Goal: Transaction & Acquisition: Subscribe to service/newsletter

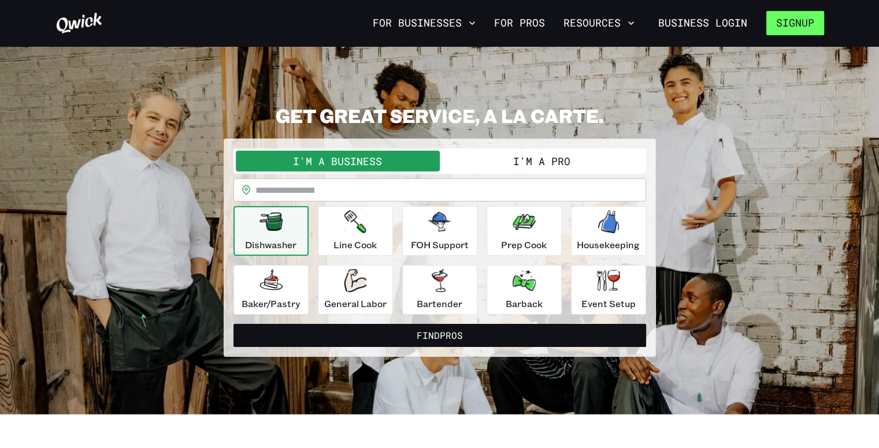
click at [816, 20] on button "Signup" at bounding box center [795, 23] width 58 height 24
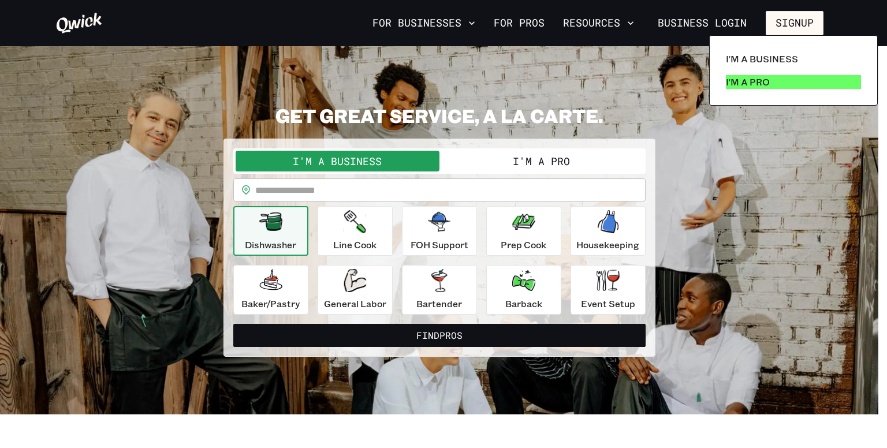
click at [769, 93] on link "I'm a Pro" at bounding box center [794, 81] width 144 height 23
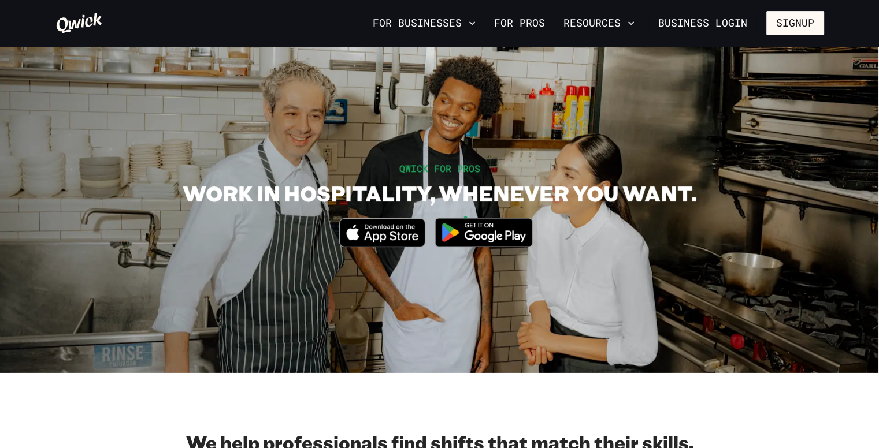
click at [474, 239] on img at bounding box center [483, 232] width 112 height 43
